Goal: Information Seeking & Learning: Learn about a topic

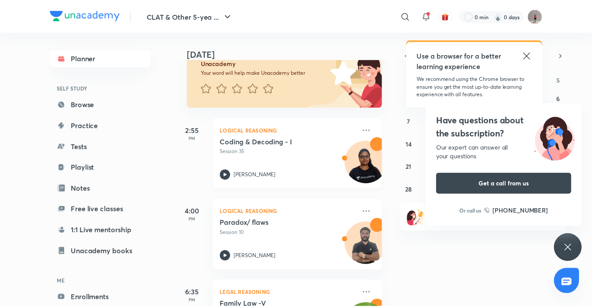
scroll to position [43, 0]
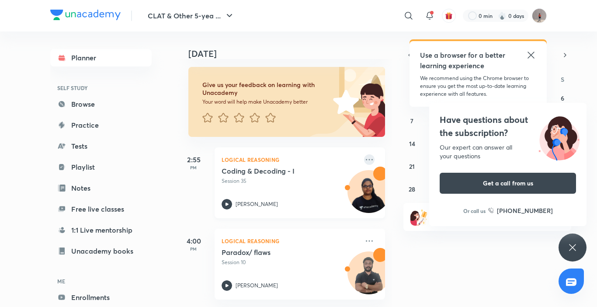
click at [364, 159] on icon at bounding box center [369, 159] width 10 height 10
click at [407, 195] on p "Go to course page" at bounding box center [430, 198] width 60 height 9
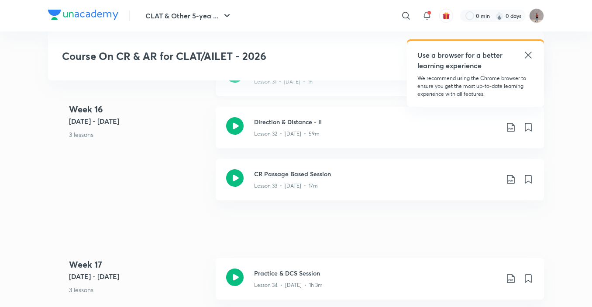
scroll to position [2754, 0]
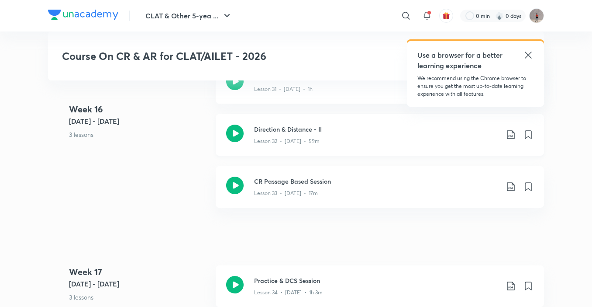
click at [340, 145] on div "Direction & Distance - II Lesson 32 • [DATE] • 59m" at bounding box center [380, 134] width 328 height 41
click at [233, 183] on icon at bounding box center [234, 184] width 17 height 17
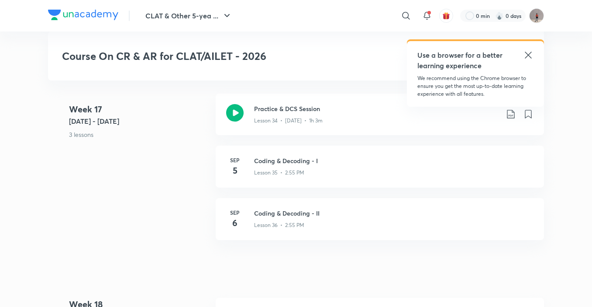
scroll to position [2882, 0]
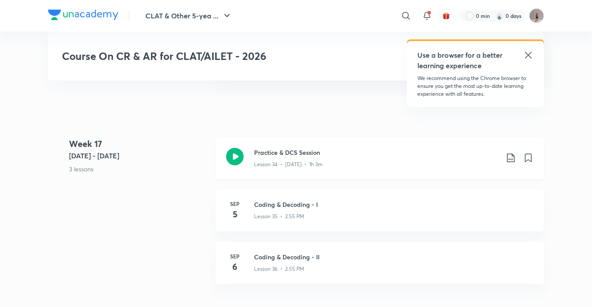
click at [357, 161] on div "Lesson 34 • [DATE] • 1h 3m" at bounding box center [376, 162] width 245 height 11
